Goal: Information Seeking & Learning: Learn about a topic

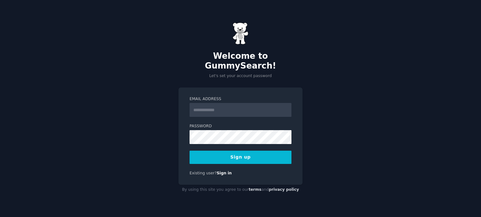
click at [213, 104] on input "Email Address" at bounding box center [241, 110] width 102 height 14
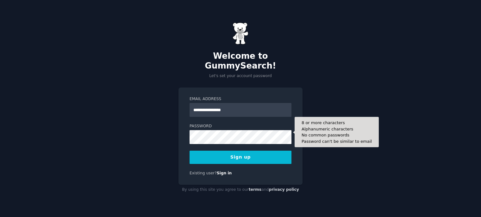
type input "**********"
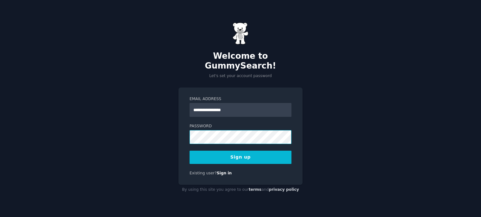
click at [178, 135] on div "**********" at bounding box center [240, 136] width 124 height 97
click at [243, 153] on button "Sign up" at bounding box center [241, 157] width 102 height 13
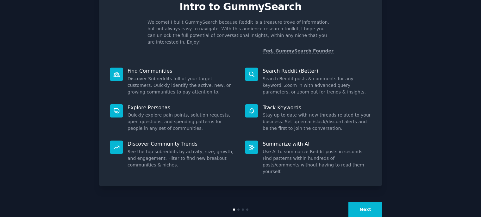
scroll to position [30, 0]
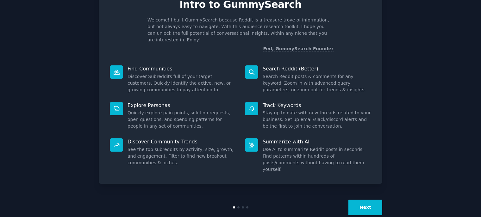
click at [364, 200] on button "Next" at bounding box center [365, 208] width 34 height 16
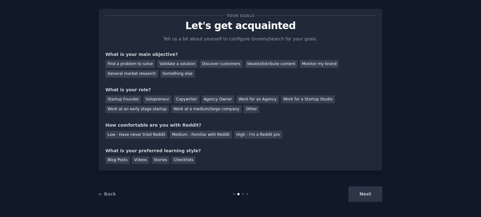
click at [365, 193] on div "Next" at bounding box center [335, 195] width 95 height 16
click at [364, 193] on div "Next" at bounding box center [335, 195] width 95 height 16
click at [160, 72] on div "Something else" at bounding box center [177, 74] width 34 height 8
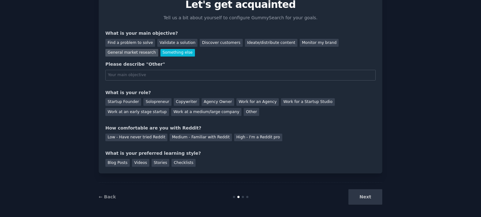
click at [158, 49] on div "General market research" at bounding box center [131, 53] width 53 height 8
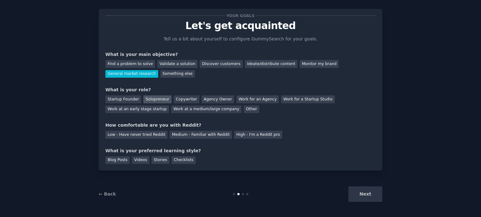
click at [149, 99] on div "Solopreneur" at bounding box center [157, 100] width 28 height 8
click at [138, 135] on div "Low - Have never tried Reddit" at bounding box center [136, 135] width 62 height 8
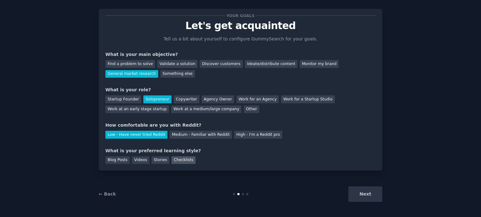
click at [177, 160] on div "Checklists" at bounding box center [183, 161] width 24 height 8
click at [365, 194] on button "Next" at bounding box center [365, 195] width 34 height 16
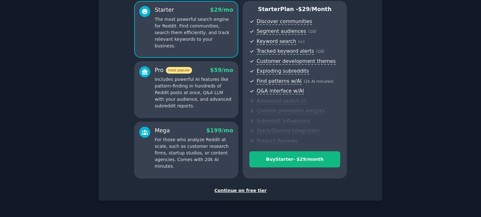
scroll to position [77, 0]
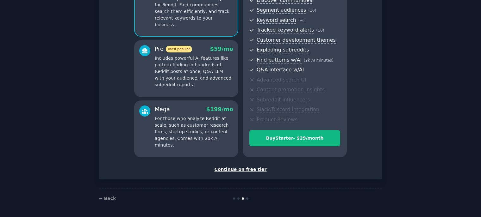
click at [251, 169] on div "Continue on free tier" at bounding box center [240, 169] width 270 height 7
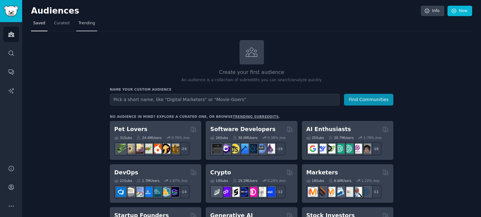
click at [88, 23] on span "Trending" at bounding box center [86, 24] width 16 height 6
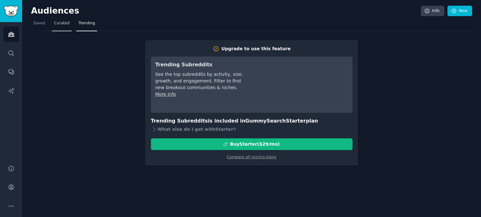
click at [54, 22] on span "Curated" at bounding box center [62, 24] width 16 height 6
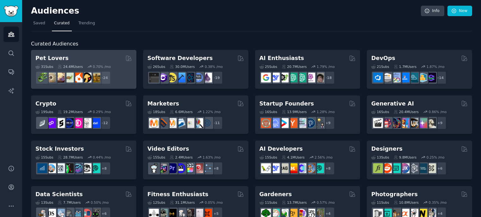
click at [56, 58] on h2 "Pet Lovers" at bounding box center [51, 58] width 33 height 8
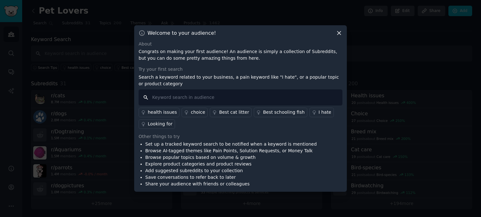
click at [190, 97] on input "text" at bounding box center [241, 98] width 204 height 16
drag, startPoint x: 194, startPoint y: 100, endPoint x: 131, endPoint y: 99, distance: 63.0
click at [131, 99] on div "​ Welcome to your audience! About Congrats on making your first audience! An au…" at bounding box center [240, 108] width 476 height 217
drag, startPoint x: 188, startPoint y: 99, endPoint x: 122, endPoint y: 96, distance: 65.9
click at [122, 96] on div "​ Welcome to your audience! About Congrats on making your first audience! An au…" at bounding box center [240, 108] width 476 height 217
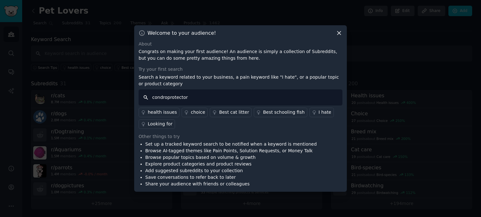
paste input "h"
click at [145, 97] on input "chondroprotector" at bounding box center [241, 98] width 204 height 16
type input "chondroprotector"
click at [159, 123] on div "Looking for" at bounding box center [160, 124] width 25 height 7
click at [338, 35] on icon at bounding box center [339, 33] width 7 height 7
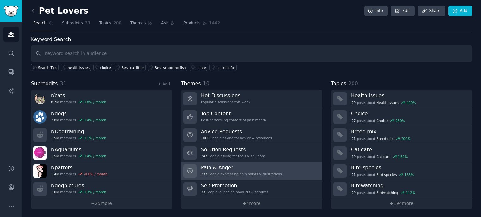
click at [213, 167] on h3 "Pain & Anger" at bounding box center [241, 168] width 81 height 7
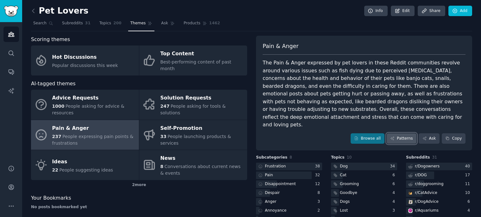
click at [405, 134] on link "Patterns" at bounding box center [402, 139] width 30 height 11
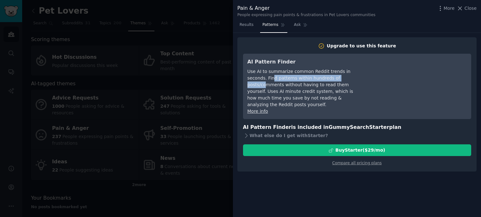
drag, startPoint x: 253, startPoint y: 79, endPoint x: 329, endPoint y: 81, distance: 76.0
click at [329, 81] on div "Use AI to summarize common Reddit trends in seconds. Find patterns within hundr…" at bounding box center [304, 88] width 115 height 40
click at [66, 94] on div at bounding box center [240, 108] width 481 height 217
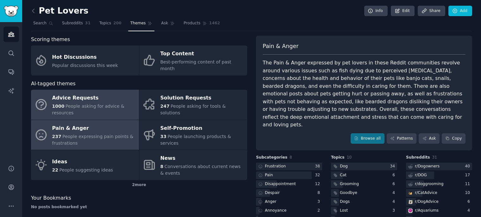
click at [73, 93] on div "Advice Requests" at bounding box center [94, 98] width 84 height 10
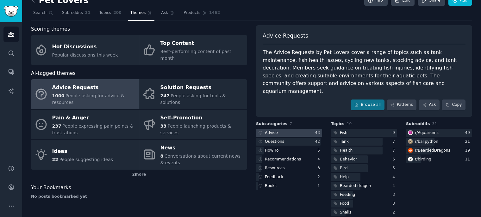
scroll to position [11, 0]
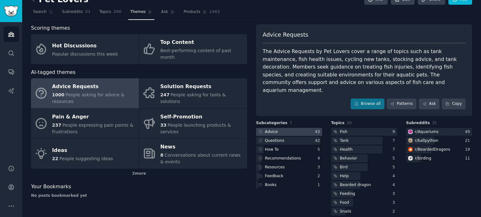
click at [283, 128] on div at bounding box center [289, 132] width 66 height 8
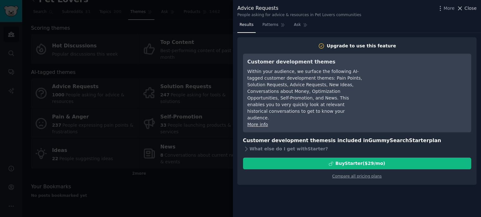
click at [463, 8] on icon at bounding box center [460, 8] width 7 height 7
